Goal: Task Accomplishment & Management: Use online tool/utility

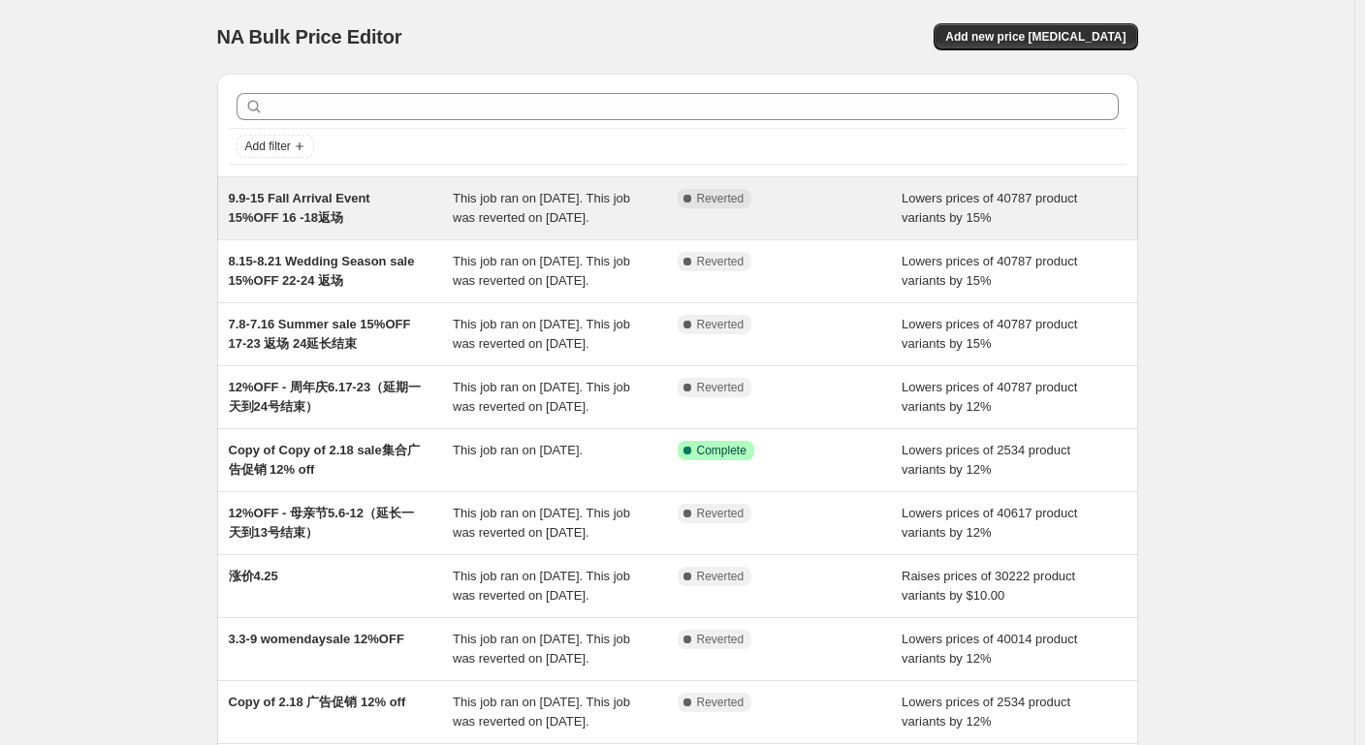
click at [502, 228] on div "This job ran on [DATE]. This job was reverted on [DATE]." at bounding box center [565, 208] width 225 height 39
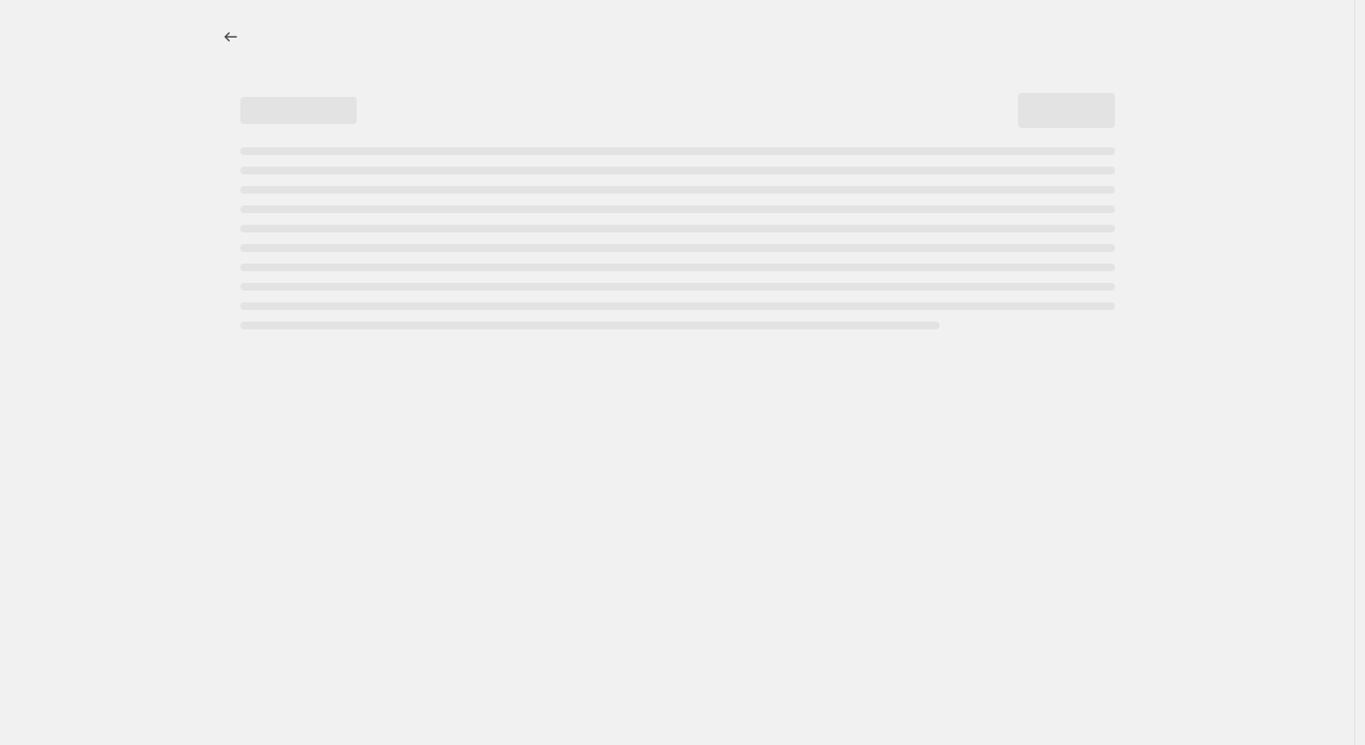
select select "percentage"
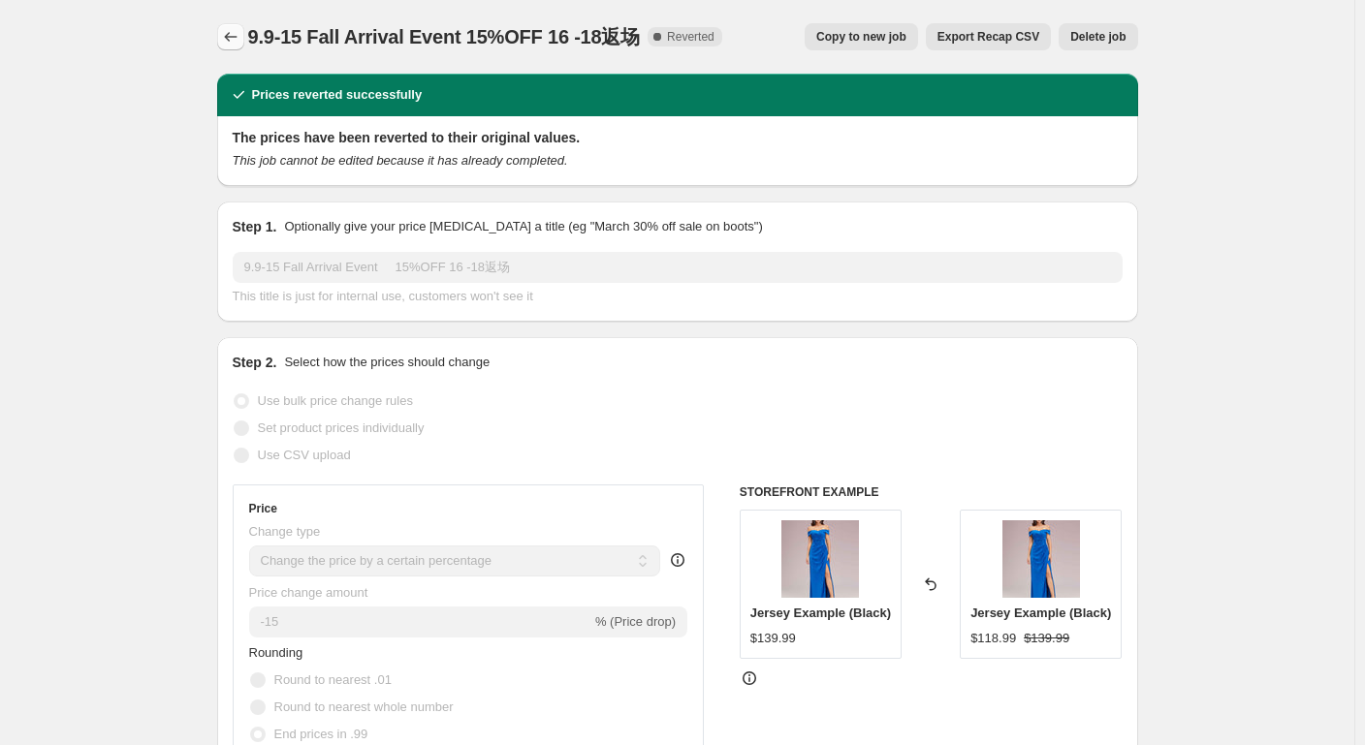
click at [232, 38] on icon "Price change jobs" at bounding box center [230, 36] width 19 height 19
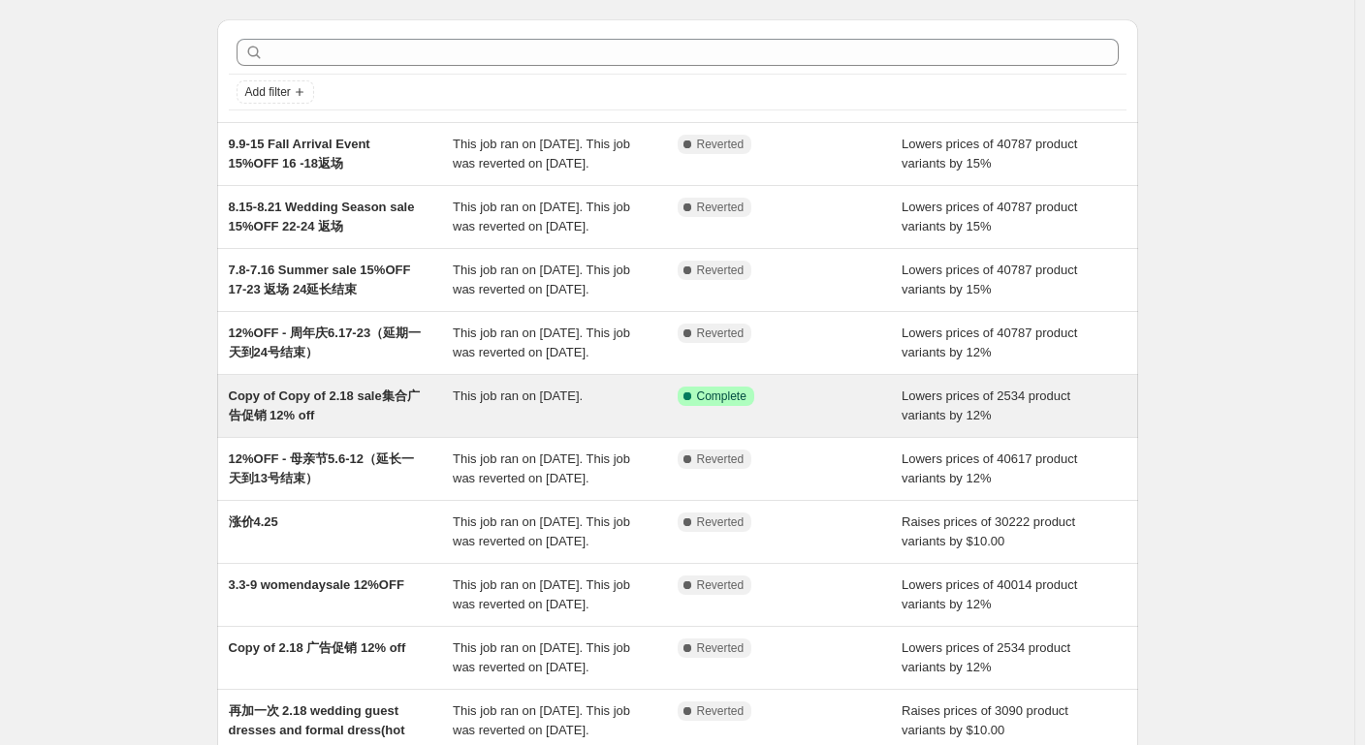
scroll to position [97, 0]
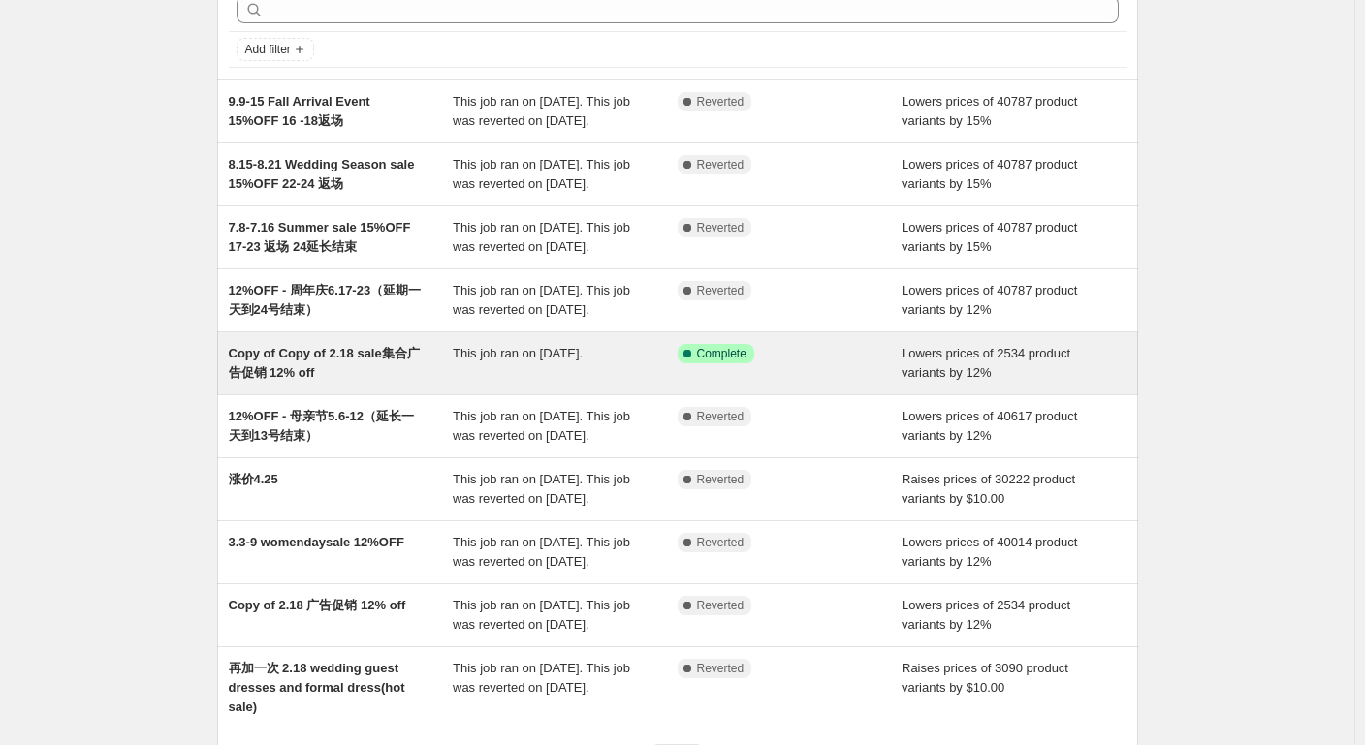
click at [534, 383] on div "This job ran on [DATE]." at bounding box center [565, 363] width 225 height 39
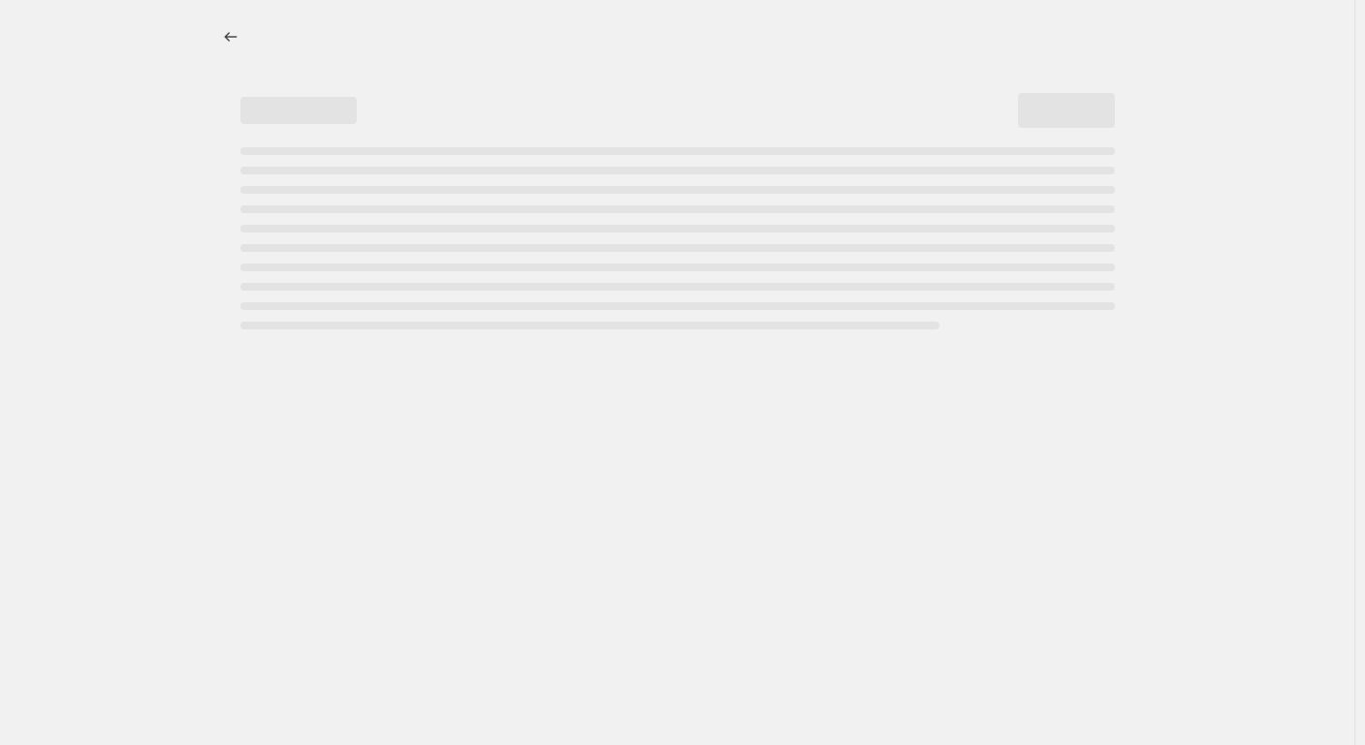
select select "percentage"
select select "collection"
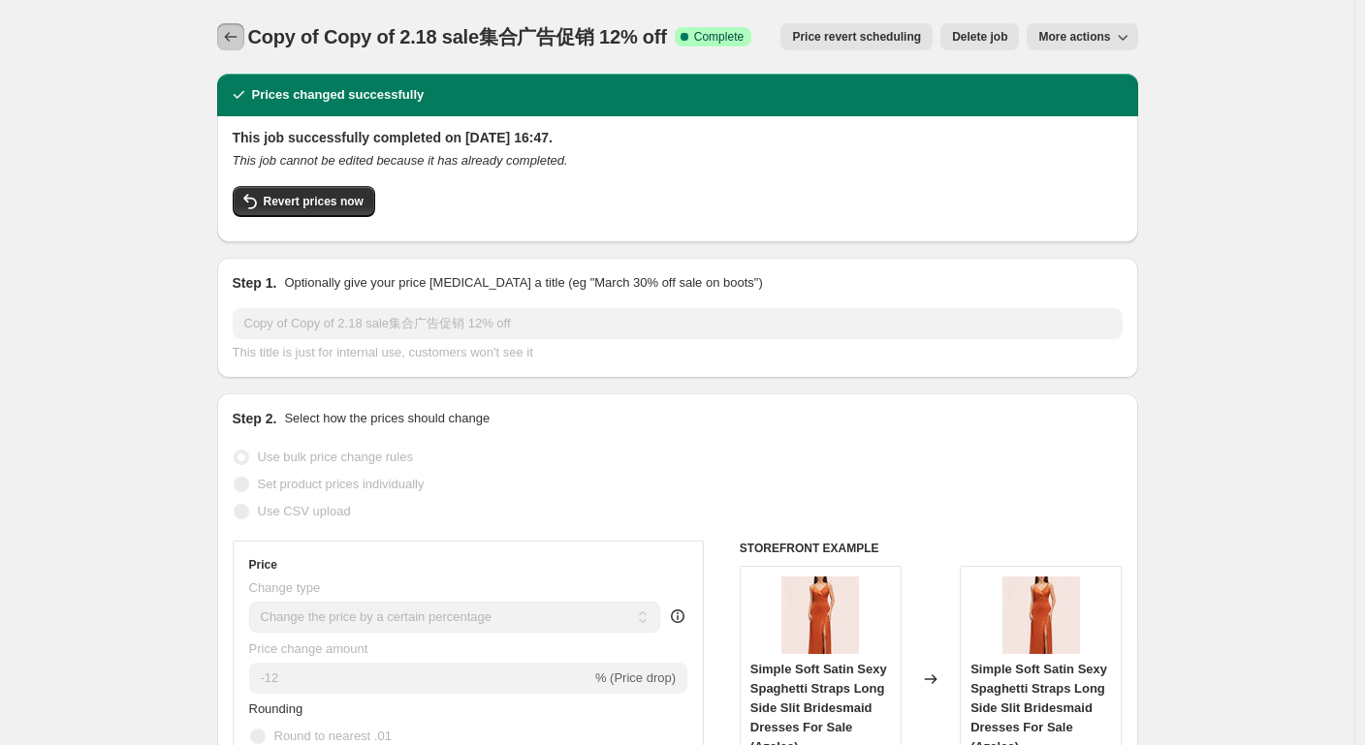
click at [234, 41] on icon "Price change jobs" at bounding box center [230, 36] width 19 height 19
